Goal: Transaction & Acquisition: Purchase product/service

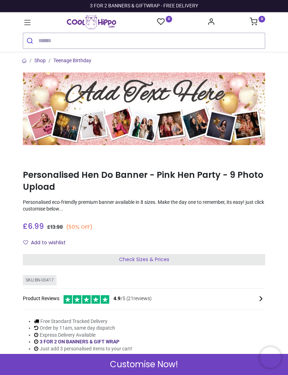
click at [86, 41] on input "search" at bounding box center [151, 40] width 227 height 15
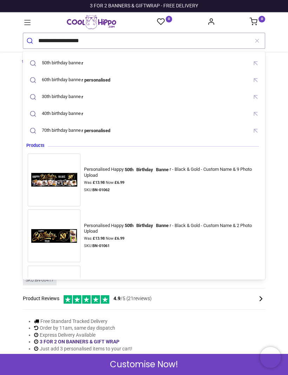
type input "**********"
click at [74, 64] on div "50th birthday banner" at bounding box center [62, 63] width 40 height 6
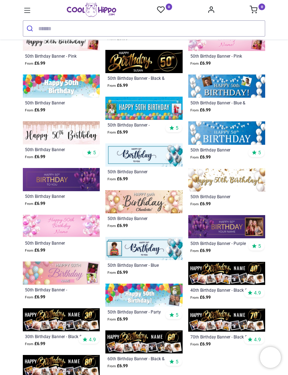
scroll to position [185, 0]
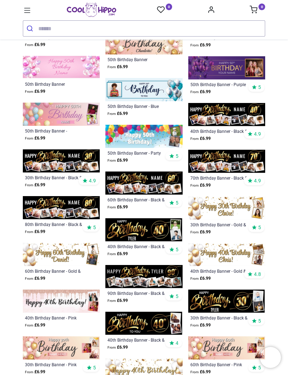
scroll to position [338, 0]
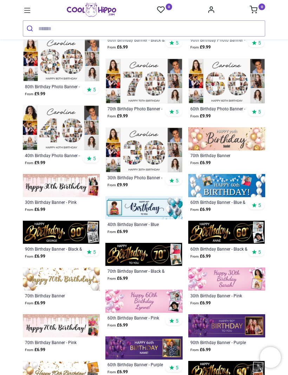
scroll to position [782, 0]
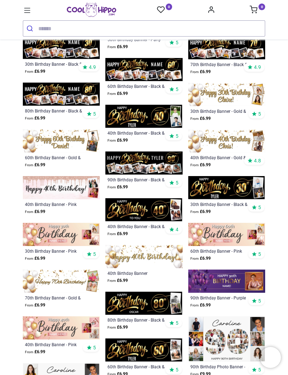
scroll to position [440, 0]
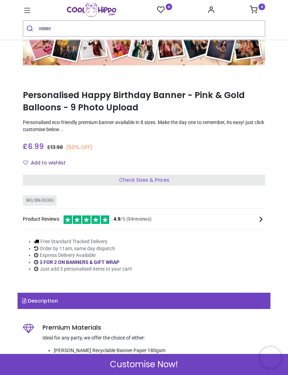
scroll to position [69, 0]
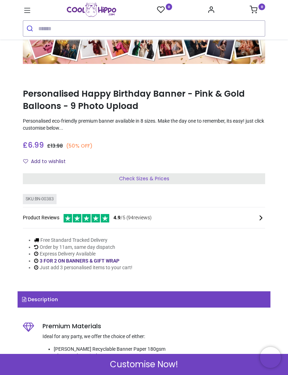
click at [172, 177] on div "Check Sizes & Prices" at bounding box center [144, 178] width 242 height 11
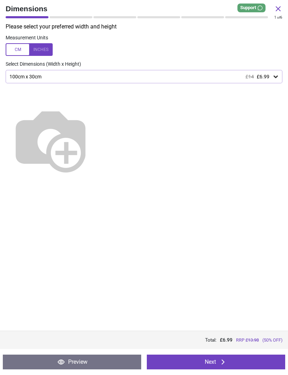
click at [277, 77] on icon at bounding box center [275, 76] width 7 height 7
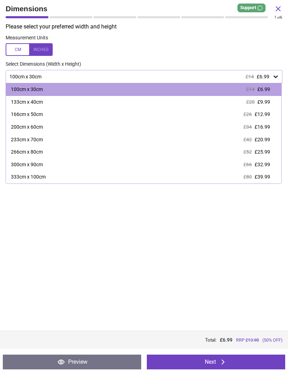
click at [39, 113] on div "166cm x 50cm" at bounding box center [27, 114] width 32 height 7
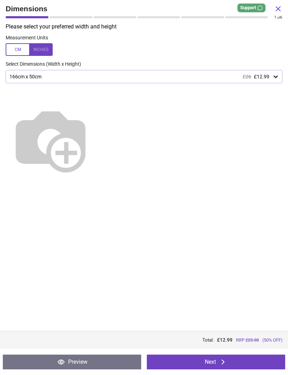
click at [219, 360] on icon at bounding box center [223, 362] width 8 height 8
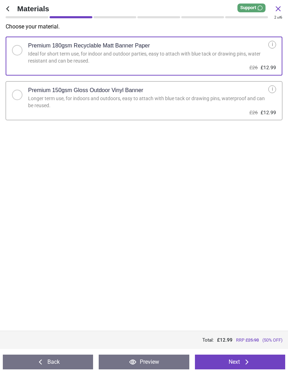
click at [241, 359] on button "Next" at bounding box center [240, 362] width 90 height 15
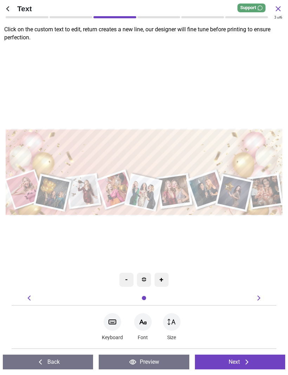
click at [163, 149] on textarea at bounding box center [143, 154] width 271 height 37
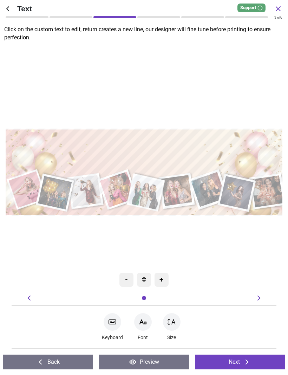
click at [261, 80] on div ".cls-1 { filter: url(#drop-shadow-3); } .cls-1, .cls-2, .cls-3, .cls-4, .cls-5,…" at bounding box center [146, 172] width 288 height 256
type textarea "**********"
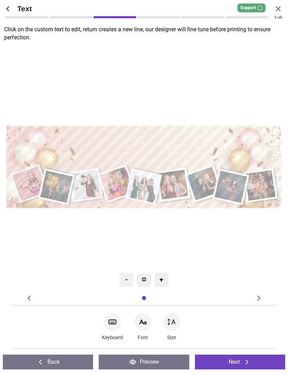
click at [147, 323] on icon at bounding box center [143, 322] width 8 height 8
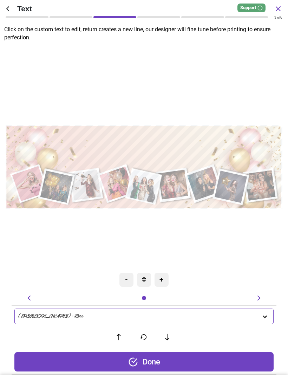
click at [265, 318] on icon at bounding box center [265, 317] width 4 height 2
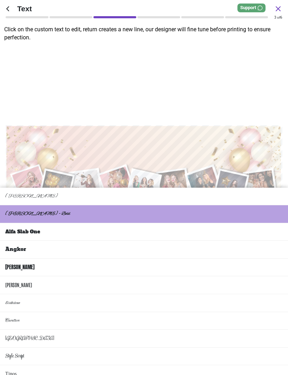
click at [98, 347] on li "Style Script" at bounding box center [144, 356] width 288 height 18
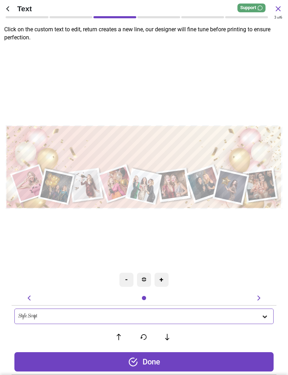
click at [246, 323] on div "Style Script" at bounding box center [143, 315] width 259 height 15
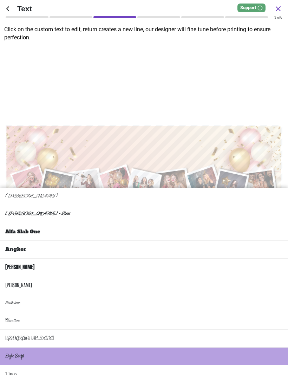
click at [267, 313] on li "Carattere" at bounding box center [144, 321] width 288 height 18
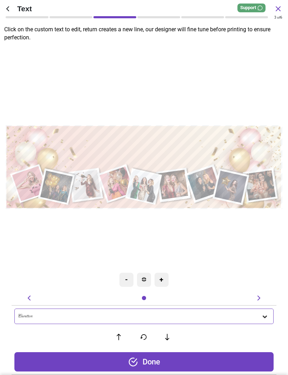
click at [269, 314] on div at bounding box center [265, 316] width 8 height 8
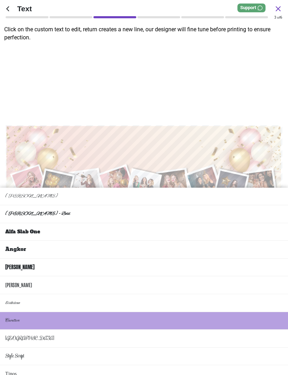
click at [19, 330] on li "Rochester" at bounding box center [144, 339] width 288 height 18
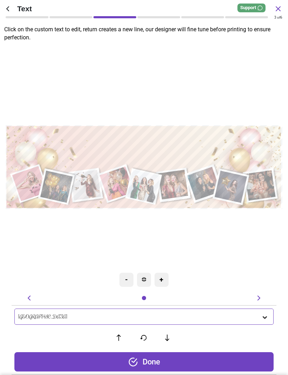
click at [267, 316] on icon at bounding box center [264, 317] width 7 height 7
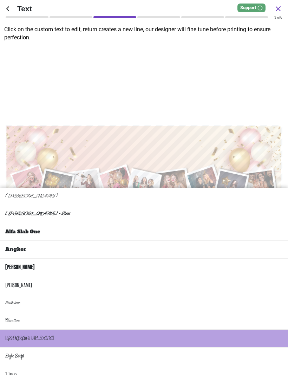
click at [53, 205] on li "Alex Brush - Bold" at bounding box center [144, 214] width 288 height 18
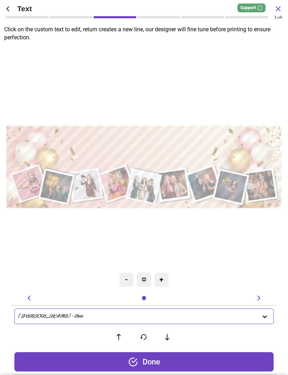
click at [265, 316] on icon at bounding box center [264, 316] width 7 height 7
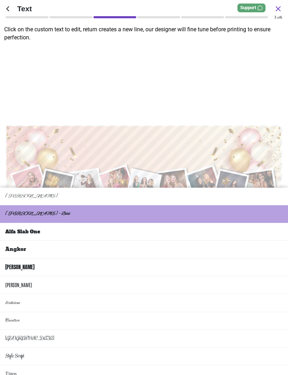
click at [31, 188] on li "[PERSON_NAME]" at bounding box center [144, 197] width 288 height 18
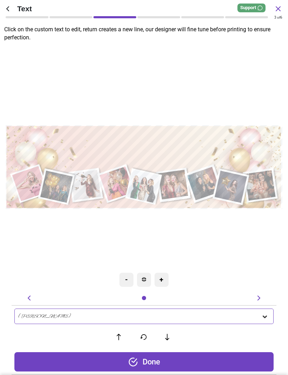
click at [179, 361] on div "Done" at bounding box center [143, 361] width 259 height 19
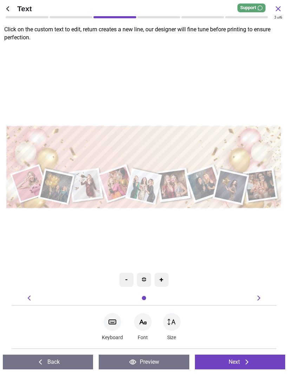
click at [248, 359] on icon at bounding box center [247, 362] width 8 height 8
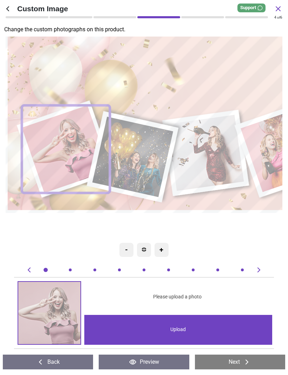
click at [183, 327] on div "Upload" at bounding box center [178, 330] width 188 height 30
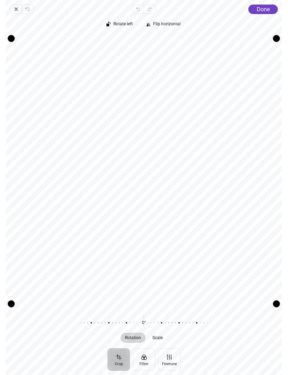
click at [145, 357] on button "Filter" at bounding box center [144, 359] width 22 height 22
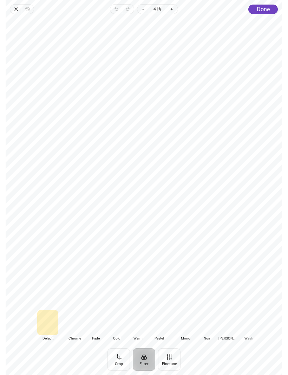
click at [71, 322] on div at bounding box center [74, 322] width 21 height 25
click at [96, 324] on div at bounding box center [95, 322] width 21 height 25
click at [119, 325] on div at bounding box center [116, 322] width 21 height 25
click at [159, 322] on div at bounding box center [158, 322] width 21 height 25
click at [47, 324] on div at bounding box center [47, 322] width 21 height 25
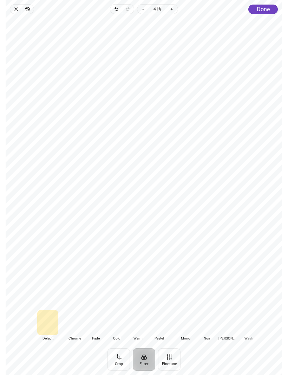
click at [117, 357] on button "Crop" at bounding box center [119, 359] width 22 height 22
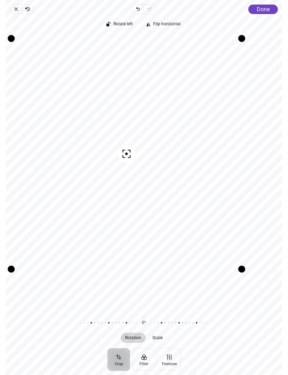
click at [266, 7] on span "Done" at bounding box center [263, 9] width 13 height 7
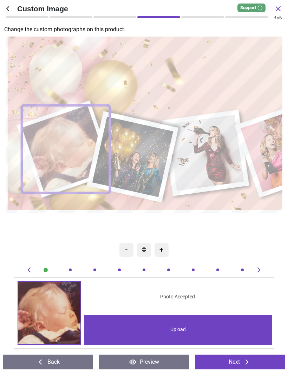
click at [74, 142] on image at bounding box center [66, 149] width 88 height 88
click at [59, 305] on img at bounding box center [49, 313] width 62 height 62
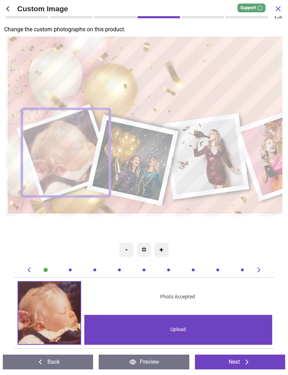
click at [78, 157] on image at bounding box center [66, 153] width 88 height 88
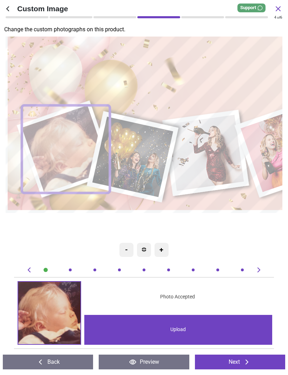
click at [71, 146] on image at bounding box center [66, 149] width 88 height 88
click at [124, 251] on div "-" at bounding box center [126, 250] width 14 height 14
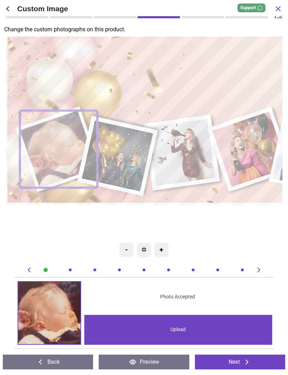
click at [145, 249] on img at bounding box center [144, 249] width 4 height 4
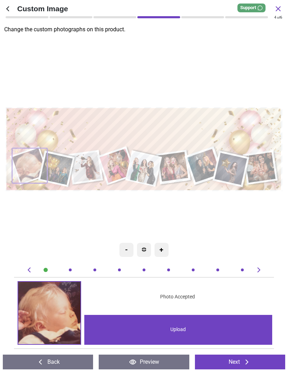
click at [151, 361] on button "Preview" at bounding box center [144, 362] width 90 height 15
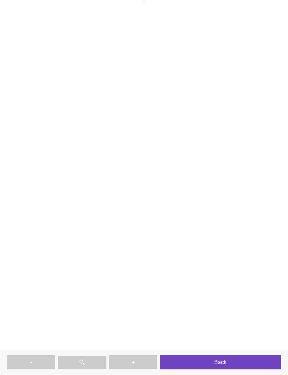
type textarea "**********"
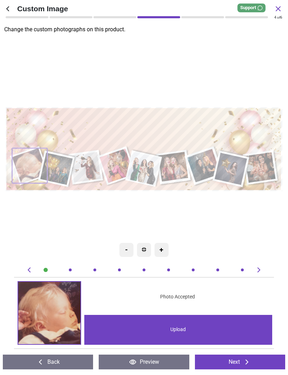
scroll to position [69, 0]
click at [64, 361] on button "Back" at bounding box center [48, 362] width 90 height 15
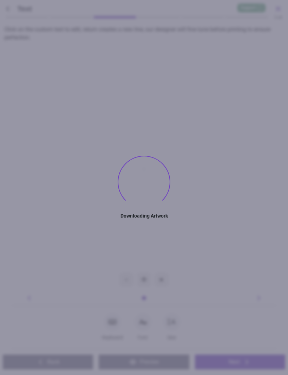
type textarea "**********"
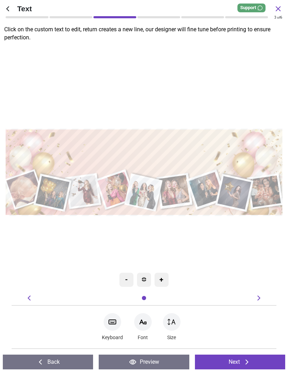
click at [65, 362] on button "Back" at bounding box center [48, 362] width 90 height 15
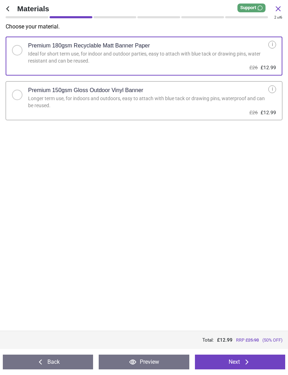
click at [247, 358] on icon at bounding box center [247, 362] width 8 height 8
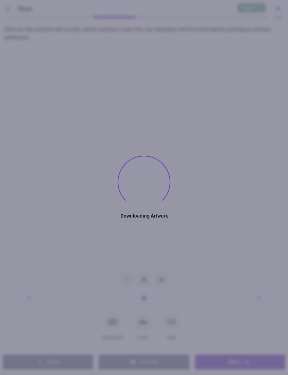
type textarea "**********"
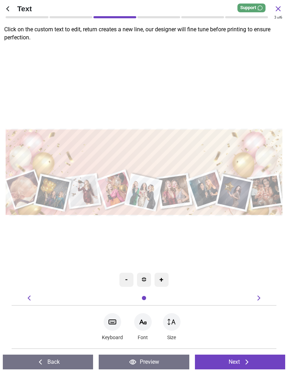
click at [71, 359] on button "Back" at bounding box center [48, 362] width 90 height 15
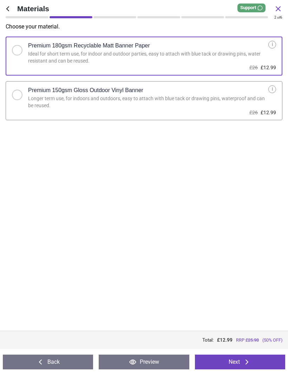
click at [156, 359] on button "Preview" at bounding box center [144, 362] width 90 height 15
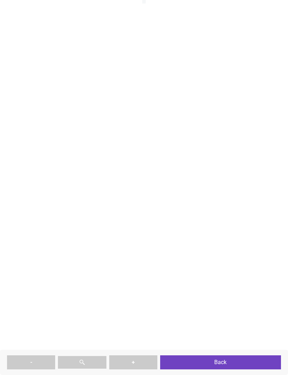
type textarea "**********"
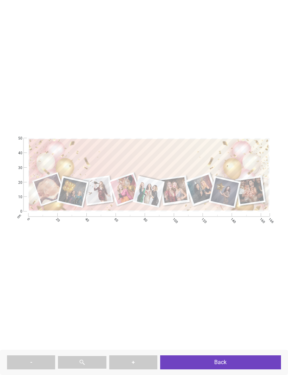
click at [221, 358] on button "Back" at bounding box center [220, 362] width 121 height 14
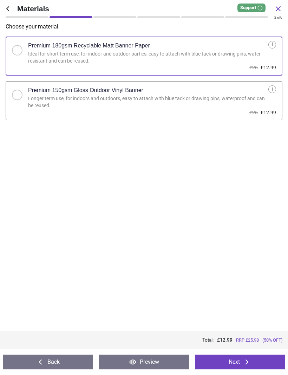
click at [241, 361] on button "Next" at bounding box center [240, 362] width 90 height 15
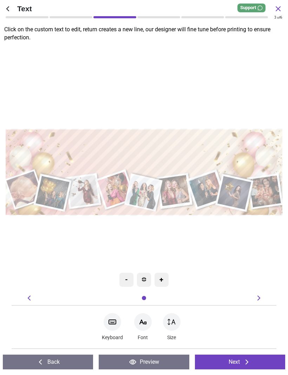
click at [247, 359] on icon at bounding box center [247, 362] width 8 height 8
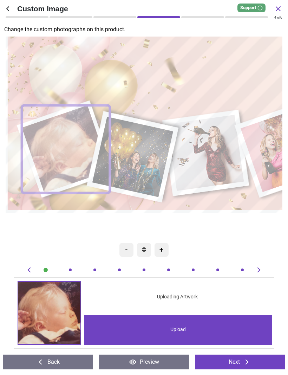
click at [46, 271] on div at bounding box center [46, 270] width 4 height 4
click at [72, 272] on div at bounding box center [70, 269] width 7 height 7
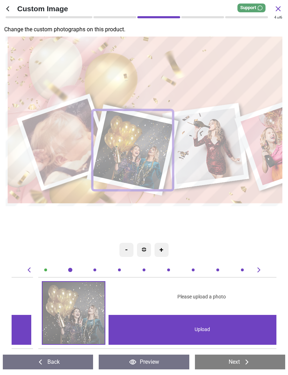
scroll to position [0, 265]
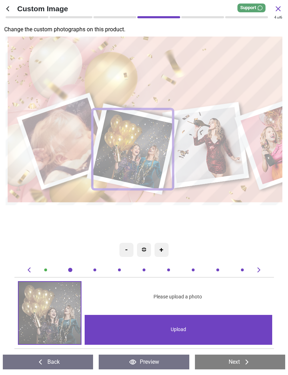
click at [44, 271] on div at bounding box center [45, 269] width 7 height 7
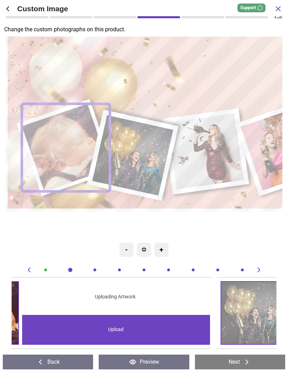
scroll to position [0, 0]
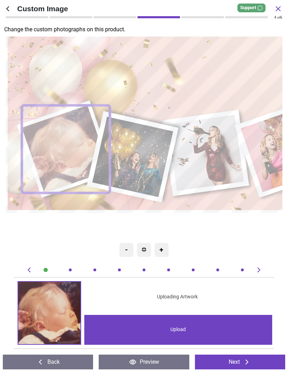
click at [126, 252] on div "-" at bounding box center [126, 250] width 14 height 14
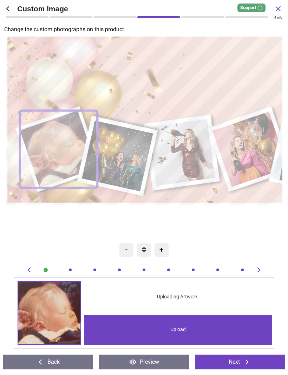
click at [184, 326] on div "Upload" at bounding box center [178, 330] width 188 height 30
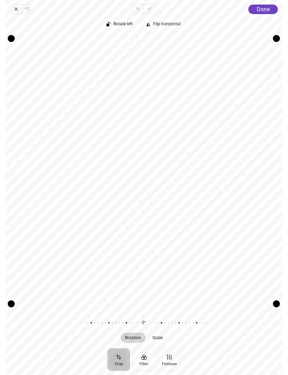
click at [119, 356] on button "Crop" at bounding box center [119, 359] width 22 height 22
click at [118, 357] on button "Crop" at bounding box center [119, 359] width 22 height 22
click at [269, 7] on span "Done" at bounding box center [263, 9] width 13 height 7
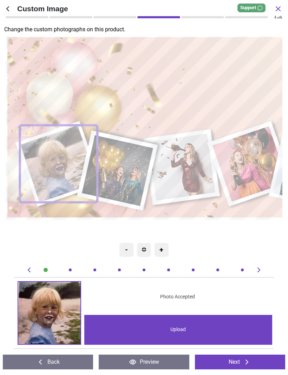
click at [122, 166] on image at bounding box center [117, 170] width 71 height 71
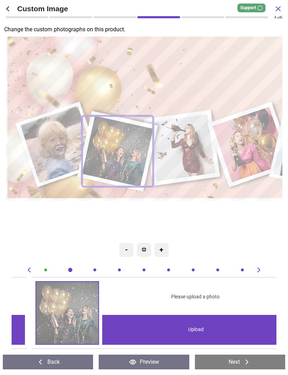
scroll to position [0, 265]
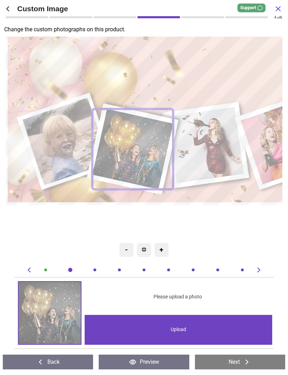
click at [181, 328] on div "Upload" at bounding box center [179, 330] width 188 height 30
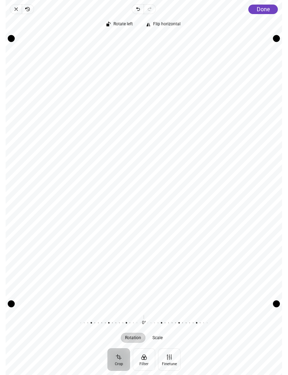
click at [263, 8] on span "Done" at bounding box center [263, 9] width 13 height 7
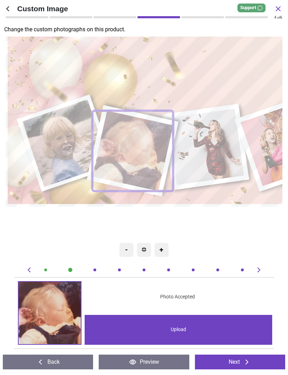
click at [184, 327] on div "Upload" at bounding box center [179, 330] width 188 height 30
click at [149, 361] on button "Preview" at bounding box center [144, 362] width 90 height 15
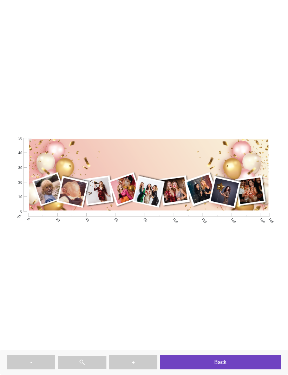
type textarea "**********"
